Goal: Task Accomplishment & Management: Manage account settings

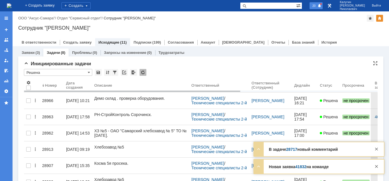
click at [323, 5] on div "20" at bounding box center [315, 5] width 13 height 7
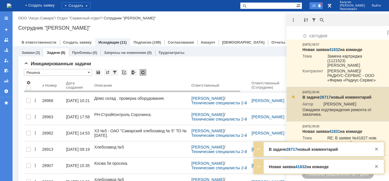
click at [325, 95] on link "28717" at bounding box center [325, 97] width 11 height 5
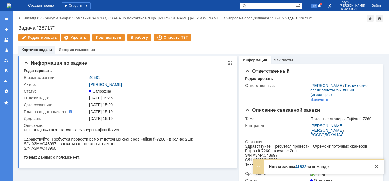
click at [32, 70] on div "Редактировать" at bounding box center [38, 70] width 28 height 5
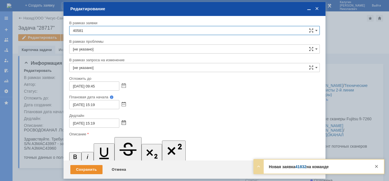
click at [123, 123] on span at bounding box center [124, 123] width 4 height 5
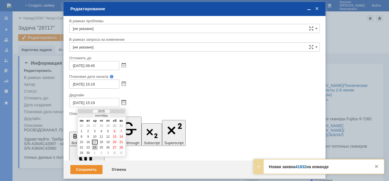
scroll to position [34, 0]
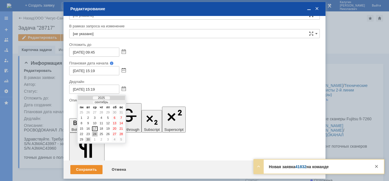
click at [89, 139] on div "30" at bounding box center [88, 139] width 6 height 5
type input "30.09.2025 15:19"
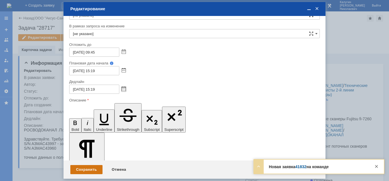
click at [85, 169] on div "Сохранить" at bounding box center [86, 169] width 32 height 9
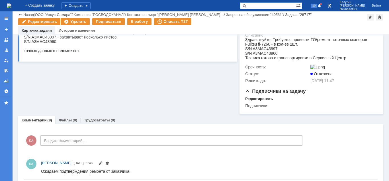
scroll to position [0, 0]
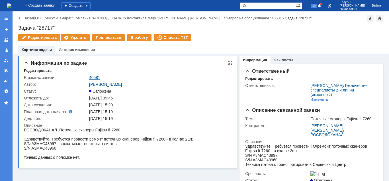
click at [96, 77] on link "40581" at bounding box center [94, 77] width 11 height 5
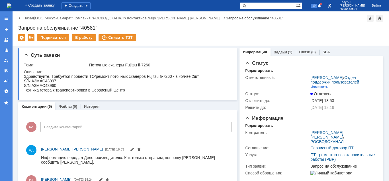
click at [282, 50] on link "Задачи" at bounding box center [280, 52] width 13 height 4
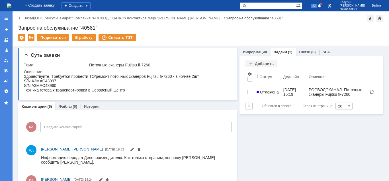
drag, startPoint x: 323, startPoint y: 3, endPoint x: 331, endPoint y: 38, distance: 35.0
click at [317, 4] on span "22" at bounding box center [314, 6] width 7 height 4
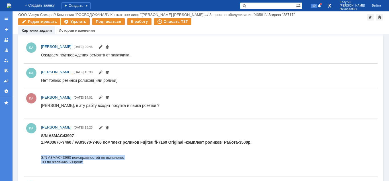
drag, startPoint x: 41, startPoint y: 157, endPoint x: 125, endPoint y: 163, distance: 83.9
click at [125, 163] on body "S/N A3MAC43997 - 1.PA03670-Y460 / PA03670-Y466 Комплект роликов Fujitsu fi-7160…" at bounding box center [146, 150] width 210 height 35
copy body "S/N A3MAC43960 неисправностей не выявлено. ТО по желанию 500р/шт."
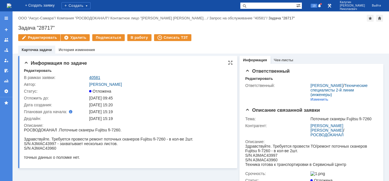
click at [97, 77] on link "40581" at bounding box center [94, 77] width 11 height 5
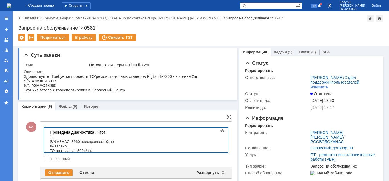
click at [49, 141] on body "Проведена диагностика . итог : 1. S/N A3MAC43960 неисправностей не выявлено. ТО…" at bounding box center [90, 141] width 85 height 27
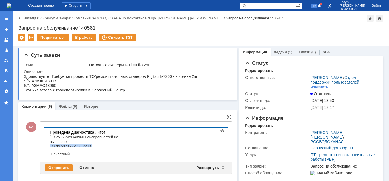
drag, startPoint x: 95, startPoint y: 141, endPoint x: 50, endPoint y: 143, distance: 45.0
click at [50, 143] on body "Проведена диагностика . итог : 1. S/N A3MAC43960 неисправностей не выявлено. ТО…" at bounding box center [90, 139] width 85 height 23
click at [131, 137] on div "1. S/N A3MAC43960 неисправностей не выявлено." at bounding box center [90, 138] width 81 height 9
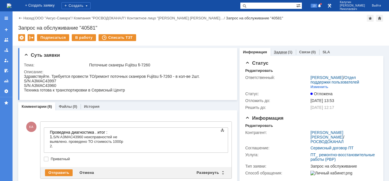
click at [278, 53] on link "Задачи" at bounding box center [280, 52] width 13 height 4
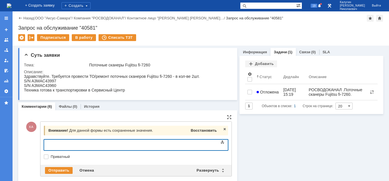
click at [204, 131] on span "Восстановить" at bounding box center [204, 130] width 26 height 4
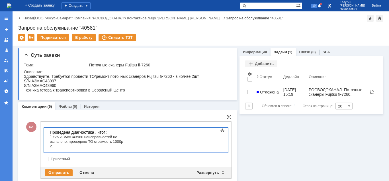
click at [59, 148] on div at bounding box center [90, 150] width 81 height 5
click at [59, 144] on div "2." at bounding box center [90, 145] width 81 height 5
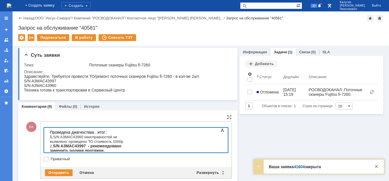
click at [131, 143] on div "2. S/N A3MAC43997 - рекомендовано заменить ролики протяжки." at bounding box center [90, 147] width 81 height 9
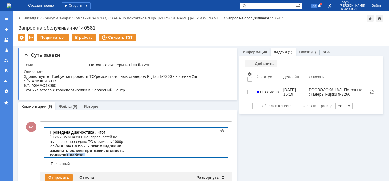
drag, startPoint x: 73, startPoint y: 150, endPoint x: 50, endPoint y: 149, distance: 23.6
click at [48, 149] on body "Проведена диагностика . итог : 1. S/N A3MAC43960 неисправностей не выявлено. пр…" at bounding box center [90, 146] width 85 height 36
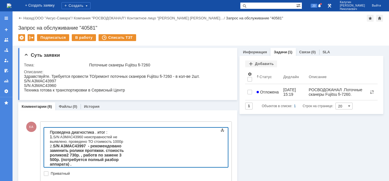
click at [121, 153] on span "2 730р. , работв по замене 3 500р. (потребуется полный разбор аппарата) ." at bounding box center [85, 160] width 71 height 14
click at [97, 153] on span "2 730р. , работв по замене 3 500р. (потребуется полный разбор аппарата) ." at bounding box center [86, 160] width 73 height 14
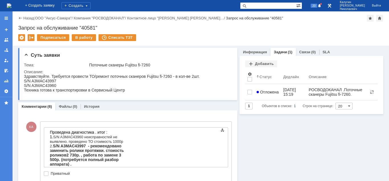
click at [70, 171] on div "ИТОГО:" at bounding box center [90, 173] width 81 height 5
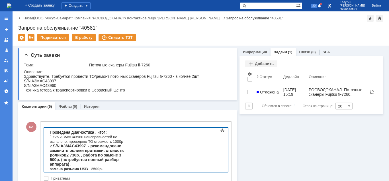
drag, startPoint x: 83, startPoint y: 156, endPoint x: 48, endPoint y: 157, distance: 34.5
click at [48, 157] on body "Проведена диагностика . итог : 1. S/N A3MAC43960 неисправностей не выявлено. пр…" at bounding box center [90, 157] width 85 height 59
click at [121, 171] on div "ИТОГО: 9 730руб." at bounding box center [90, 173] width 81 height 5
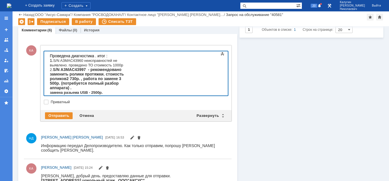
scroll to position [87, 0]
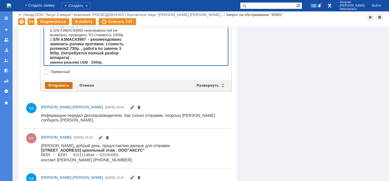
click at [63, 85] on div "Отправить" at bounding box center [59, 85] width 28 height 7
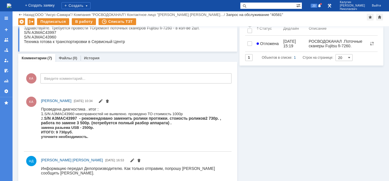
scroll to position [0, 0]
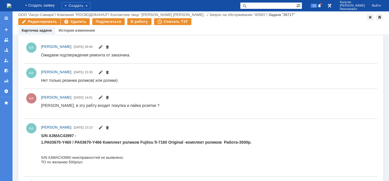
drag, startPoint x: 81, startPoint y: 269, endPoint x: 74, endPoint y: 135, distance: 134.3
drag, startPoint x: 75, startPoint y: 135, endPoint x: 41, endPoint y: 136, distance: 33.6
click at [41, 136] on strong "S/N A3MAC43997 -" at bounding box center [58, 135] width 35 height 5
copy strong "S/N A3MAC43997"
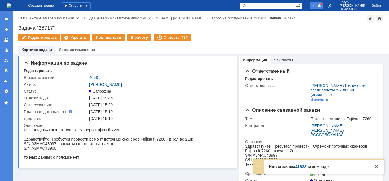
click at [317, 7] on span "21" at bounding box center [314, 6] width 7 height 4
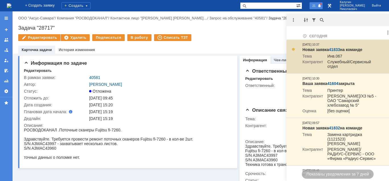
click at [332, 50] on link "41833" at bounding box center [334, 49] width 11 height 5
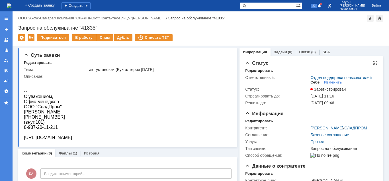
click at [314, 82] on div "Себе" at bounding box center [314, 82] width 9 height 5
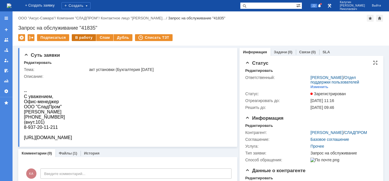
click at [81, 37] on div "В работу" at bounding box center [84, 37] width 24 height 7
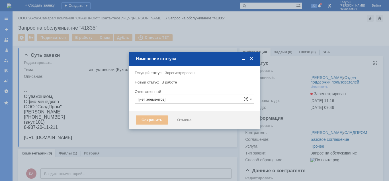
type input "[PERSON_NAME]"
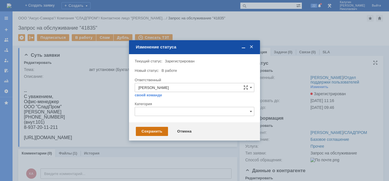
click at [153, 129] on div "Сохранить" at bounding box center [152, 131] width 32 height 9
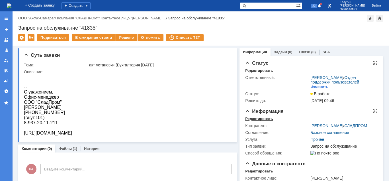
click at [255, 120] on div "Редактировать" at bounding box center [259, 118] width 28 height 5
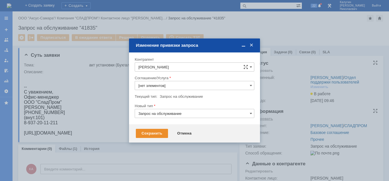
type input "Прочее"
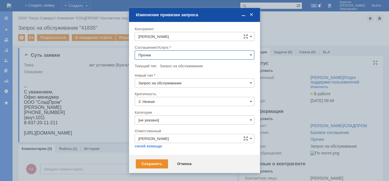
click at [157, 56] on input "Прочее" at bounding box center [195, 54] width 120 height 9
click at [177, 110] on span "ПТ_Замена расходных материалов / ресурсных деталей" at bounding box center [194, 110] width 112 height 5
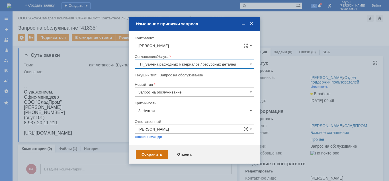
type input "ПТ_Замена расходных материалов / ресурсных деталей"
click at [147, 156] on div "Сохранить" at bounding box center [152, 154] width 32 height 9
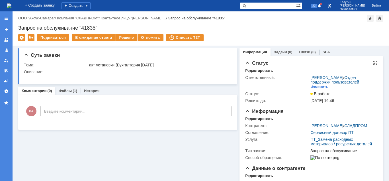
scroll to position [0, 0]
